Goal: Navigation & Orientation: Find specific page/section

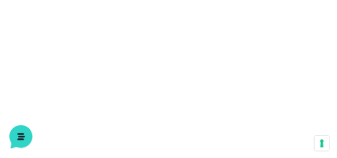
scroll to position [291, 0]
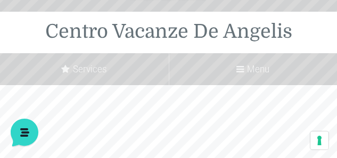
scroll to position [35, 0]
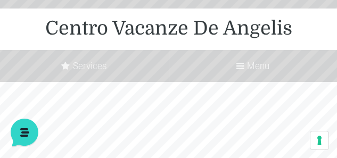
click at [242, 66] on icon at bounding box center [239, 66] width 7 height 9
click at [0, 0] on input "Menu" at bounding box center [0, 0] width 0 height 0
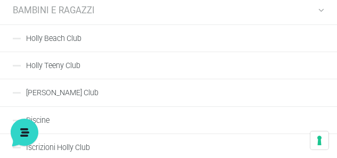
scroll to position [160, 0]
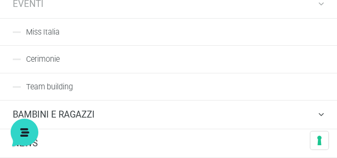
click at [18, 32] on link "Miss Italia" at bounding box center [168, 31] width 337 height 27
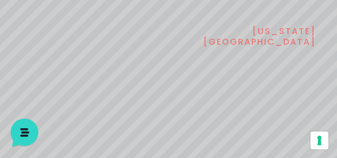
scroll to position [177, 0]
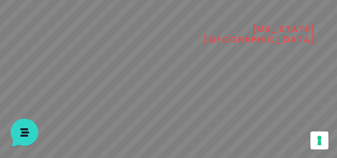
click at [279, 35] on sr7-txt "new york los angeles" at bounding box center [259, 34] width 112 height 21
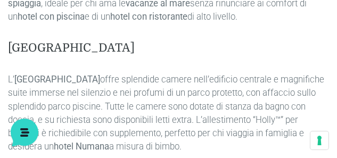
scroll to position [4176, 0]
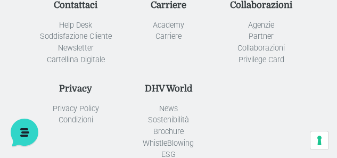
scroll to position [1685, 0]
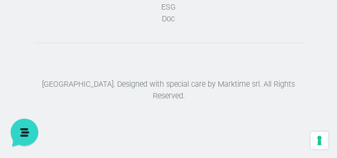
scroll to position [1117, 0]
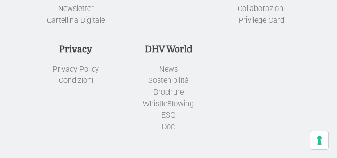
scroll to position [1685, 0]
